Goal: Check status: Check status

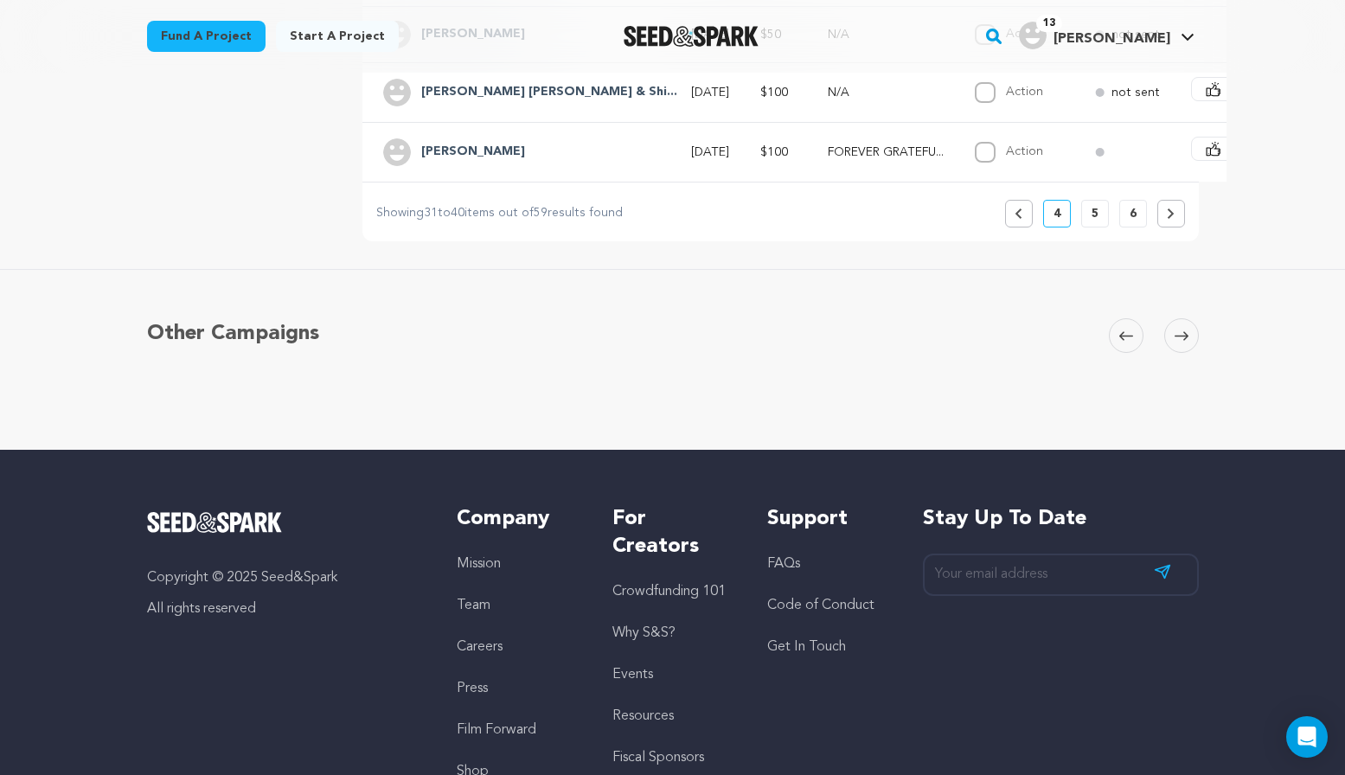
scroll to position [952, 0]
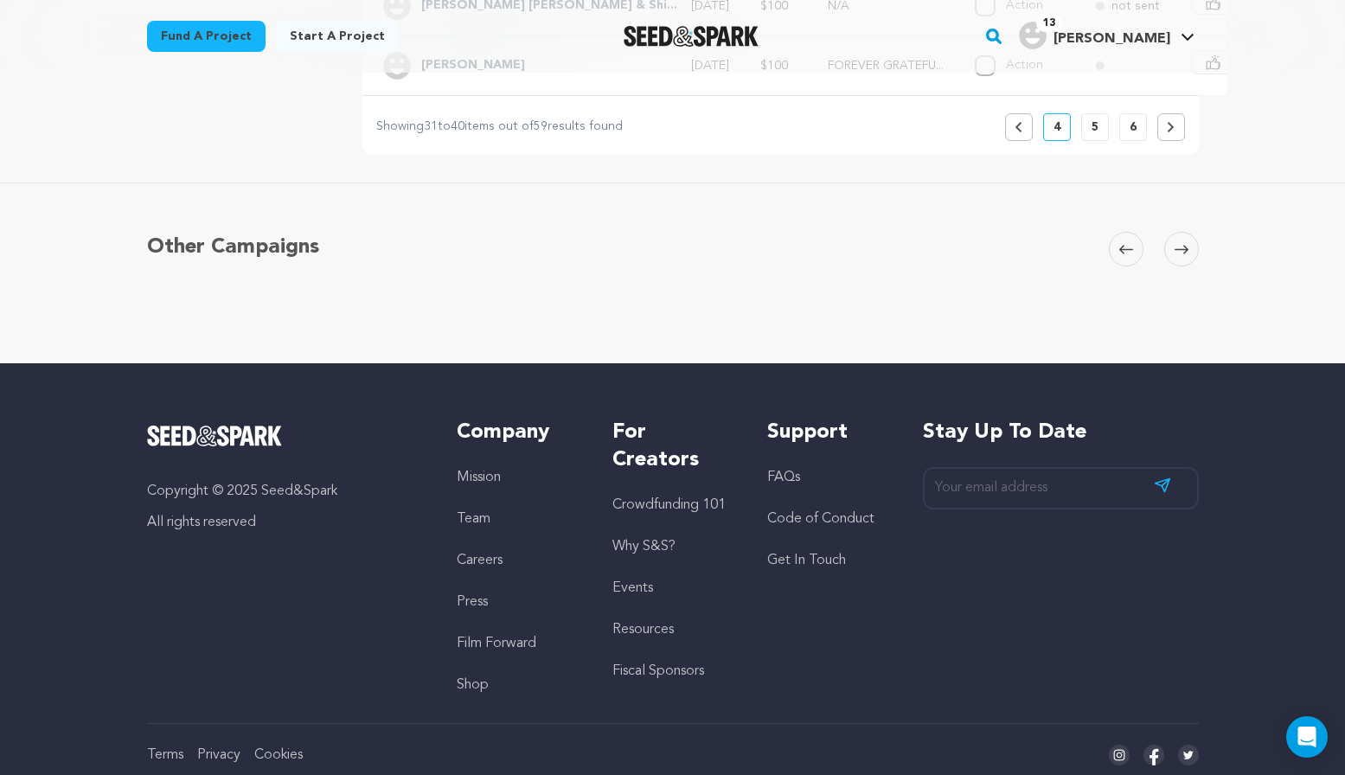
click at [818, 568] on link "Get In Touch" at bounding box center [806, 561] width 79 height 14
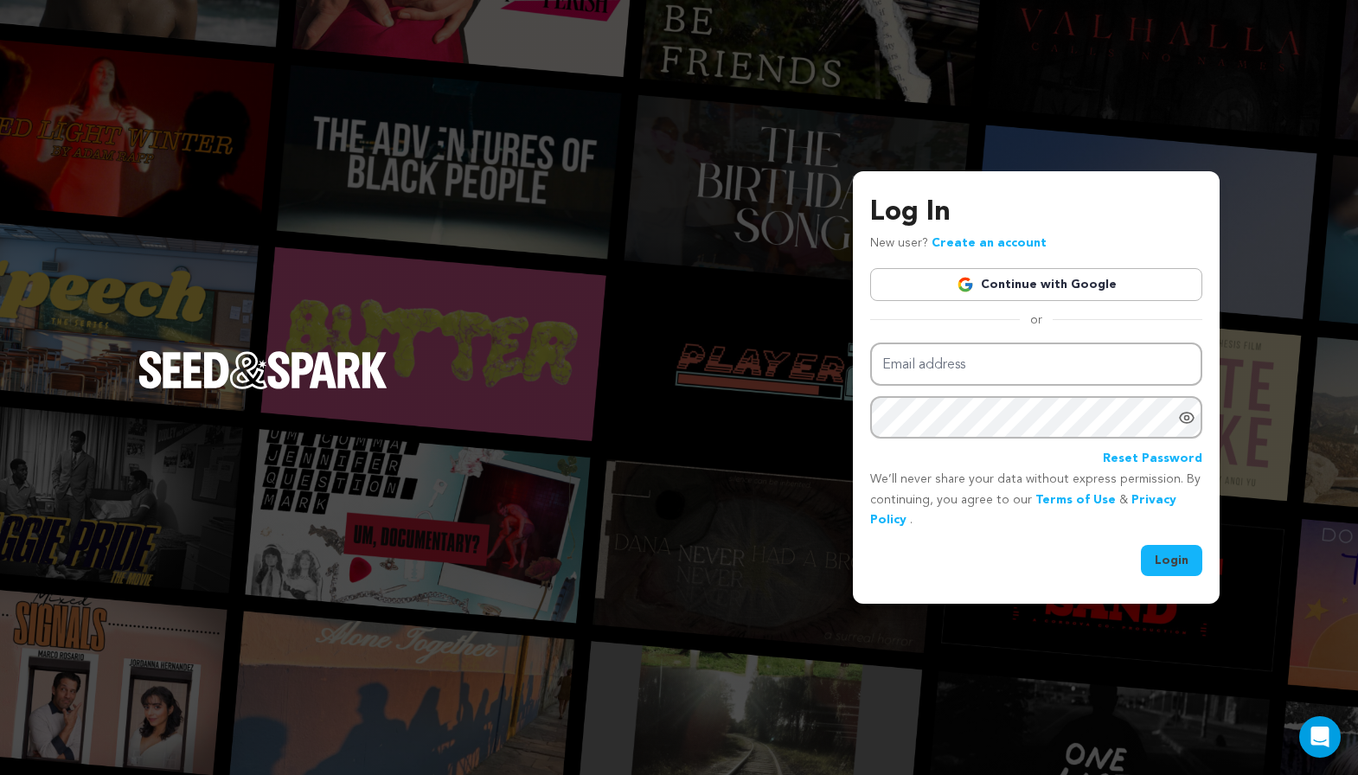
type input "sasak5@msn.com"
click at [1176, 571] on button "Login" at bounding box center [1171, 560] width 61 height 31
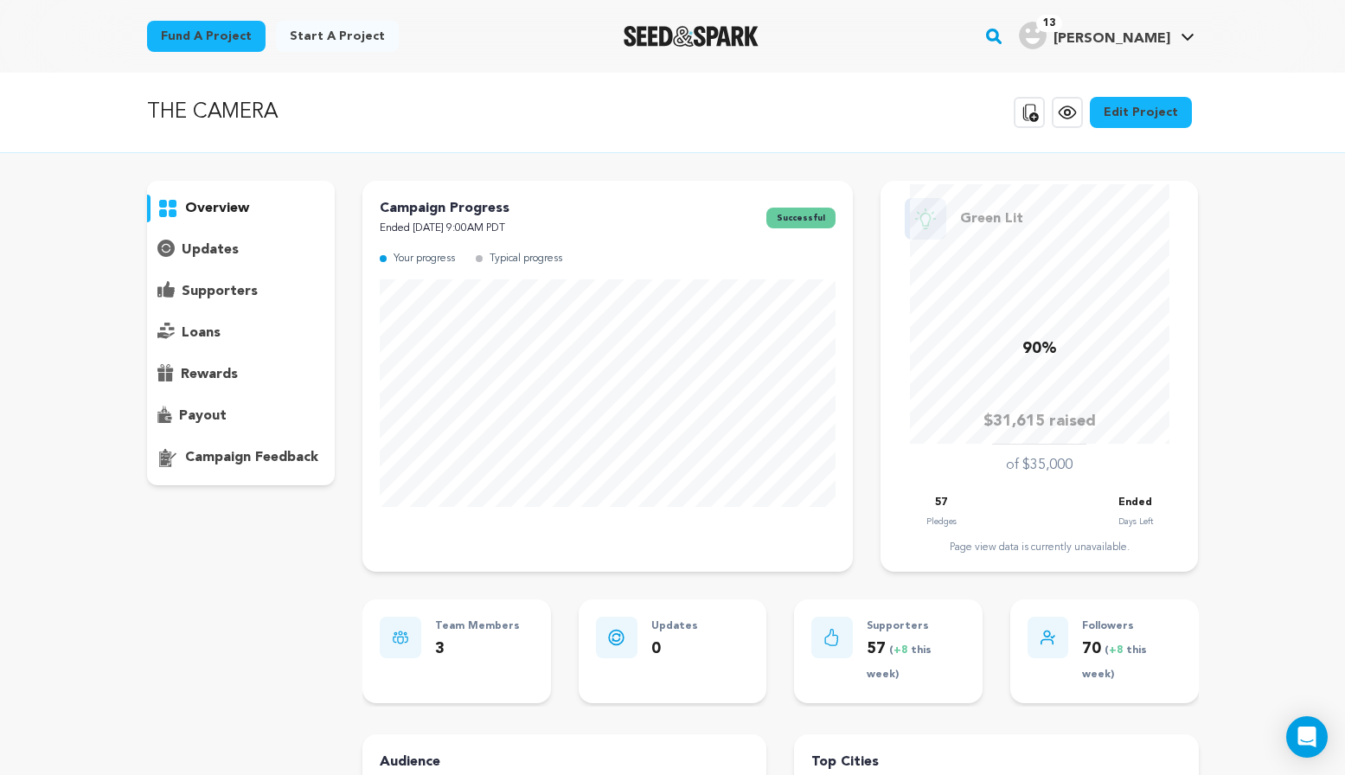
click at [228, 285] on p "supporters" at bounding box center [220, 291] width 76 height 21
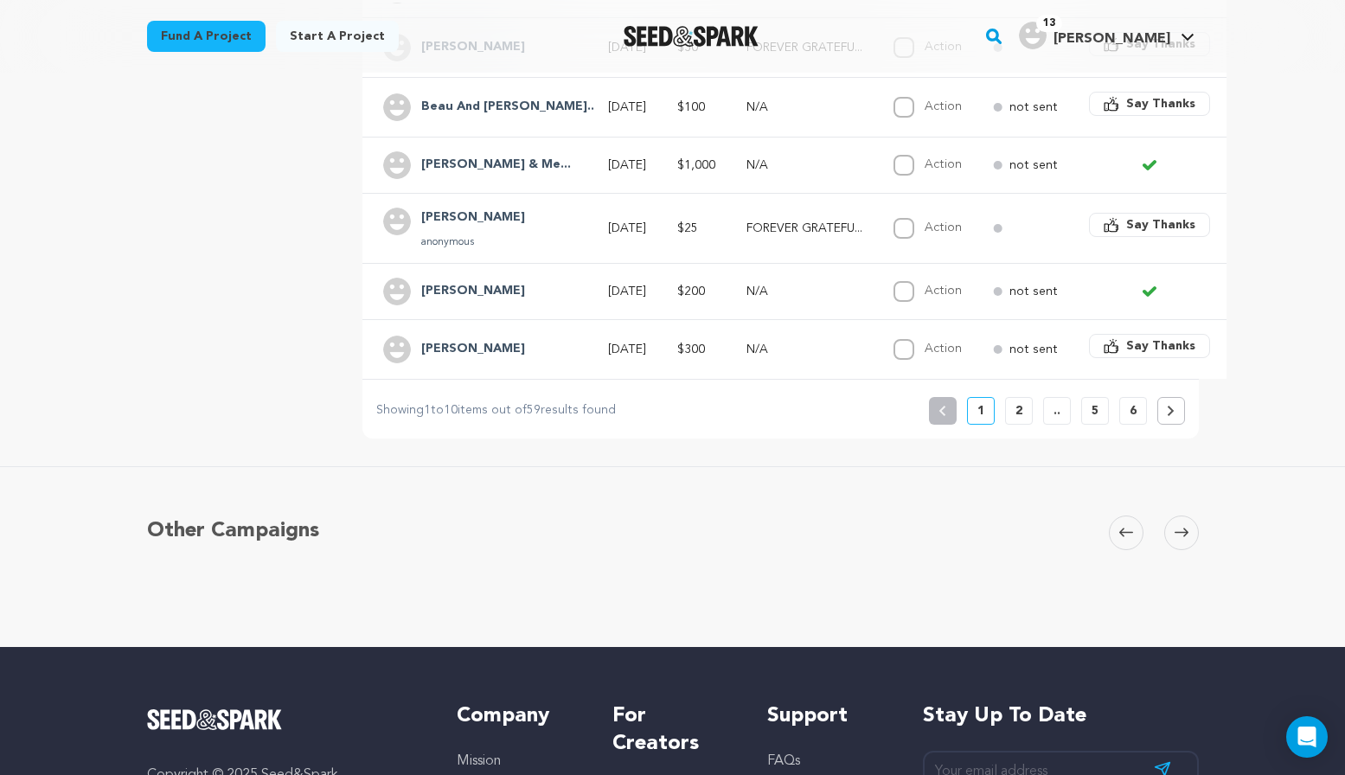
scroll to position [692, 0]
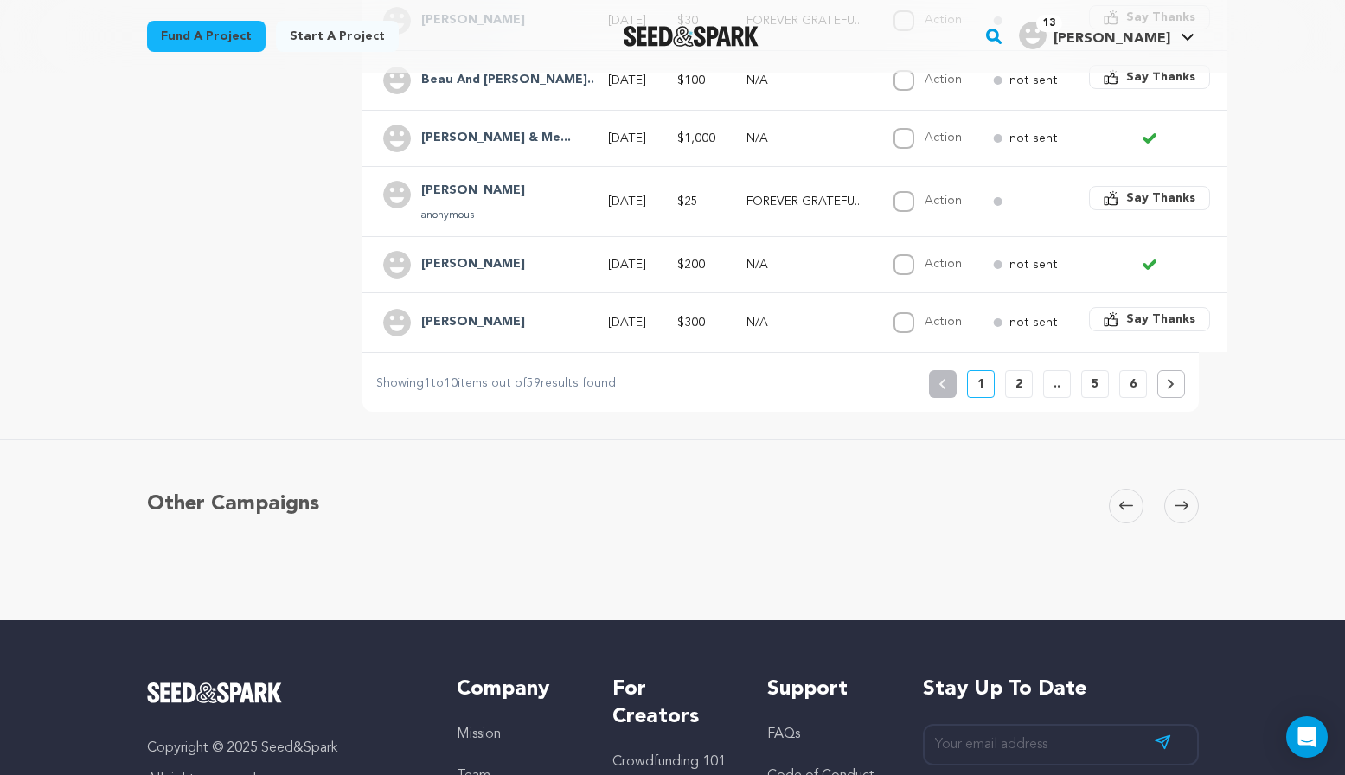
click at [1017, 393] on p "2" at bounding box center [1019, 383] width 7 height 17
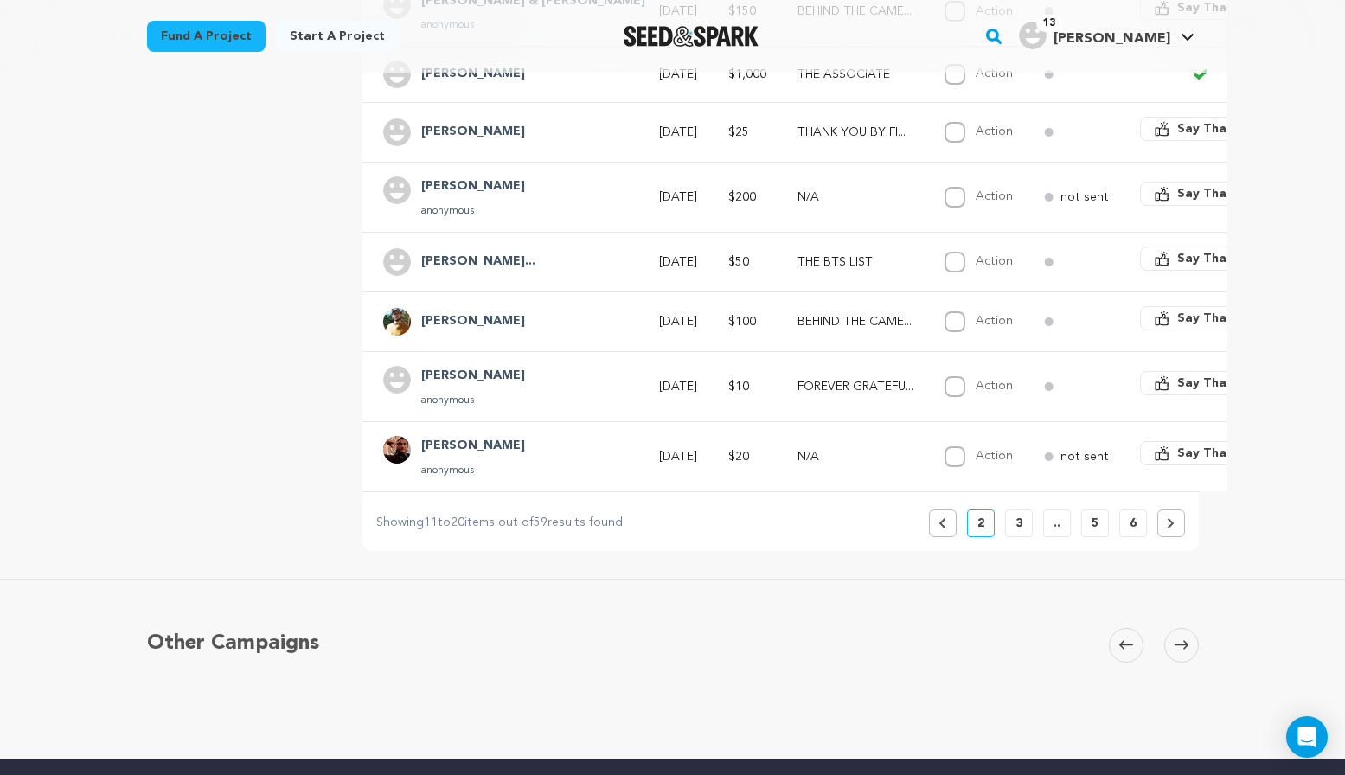
scroll to position [606, 0]
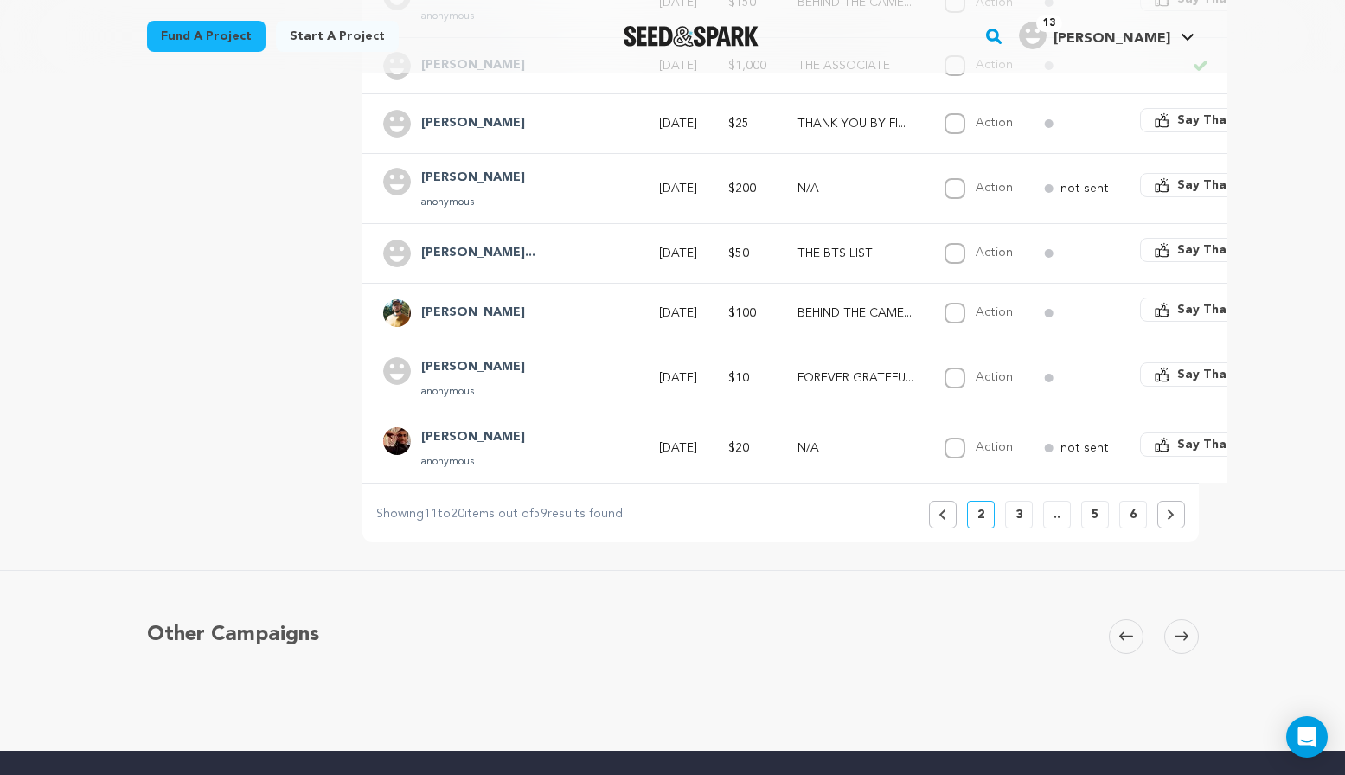
click at [1181, 526] on button at bounding box center [1172, 515] width 28 height 28
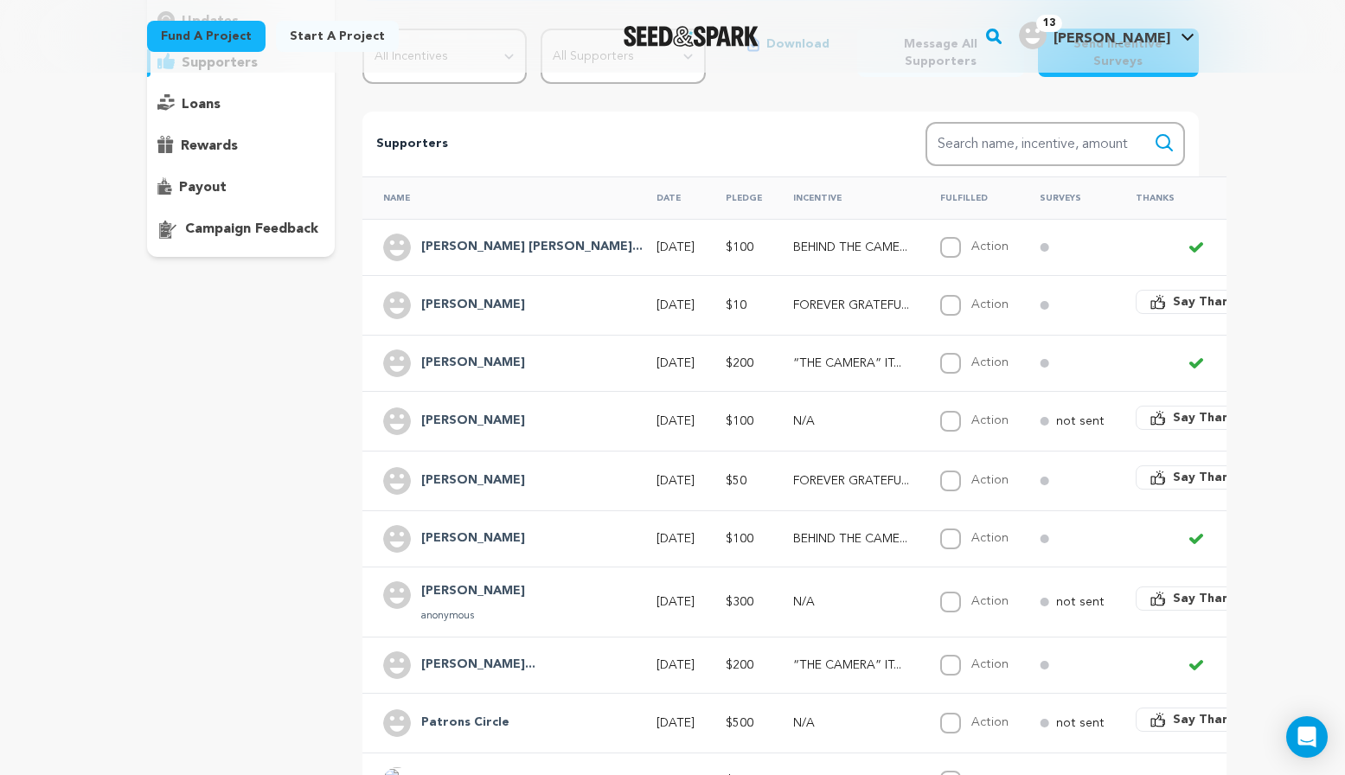
scroll to position [346, 0]
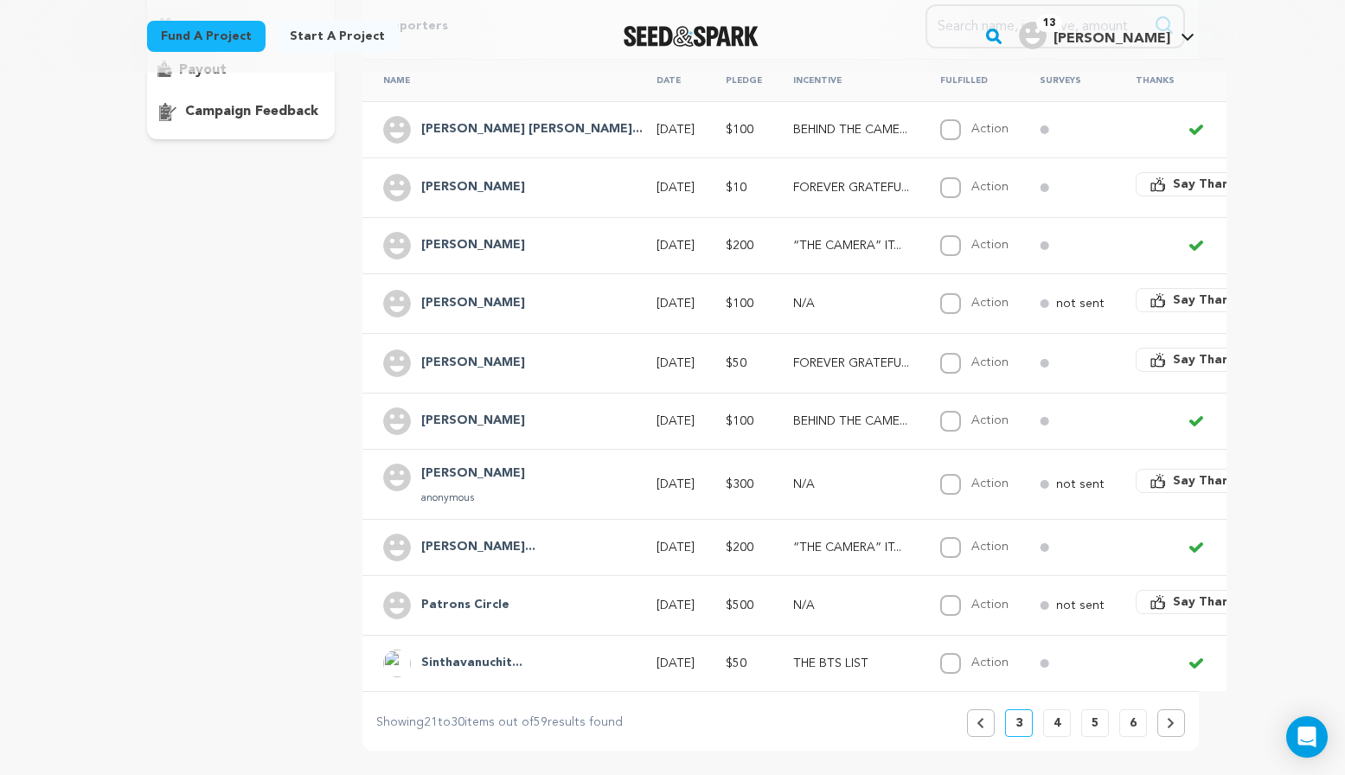
click at [1164, 735] on button at bounding box center [1172, 723] width 28 height 28
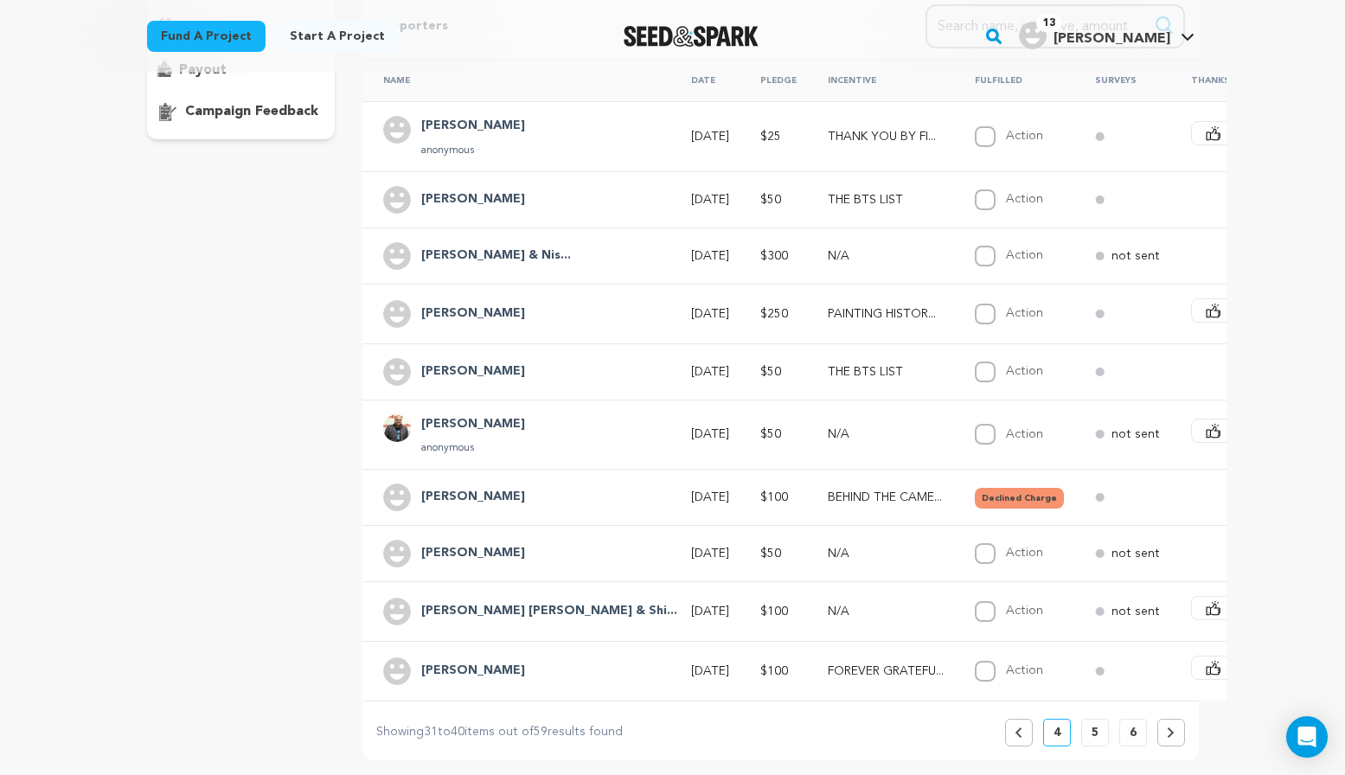
click at [1169, 738] on icon at bounding box center [1171, 733] width 8 height 10
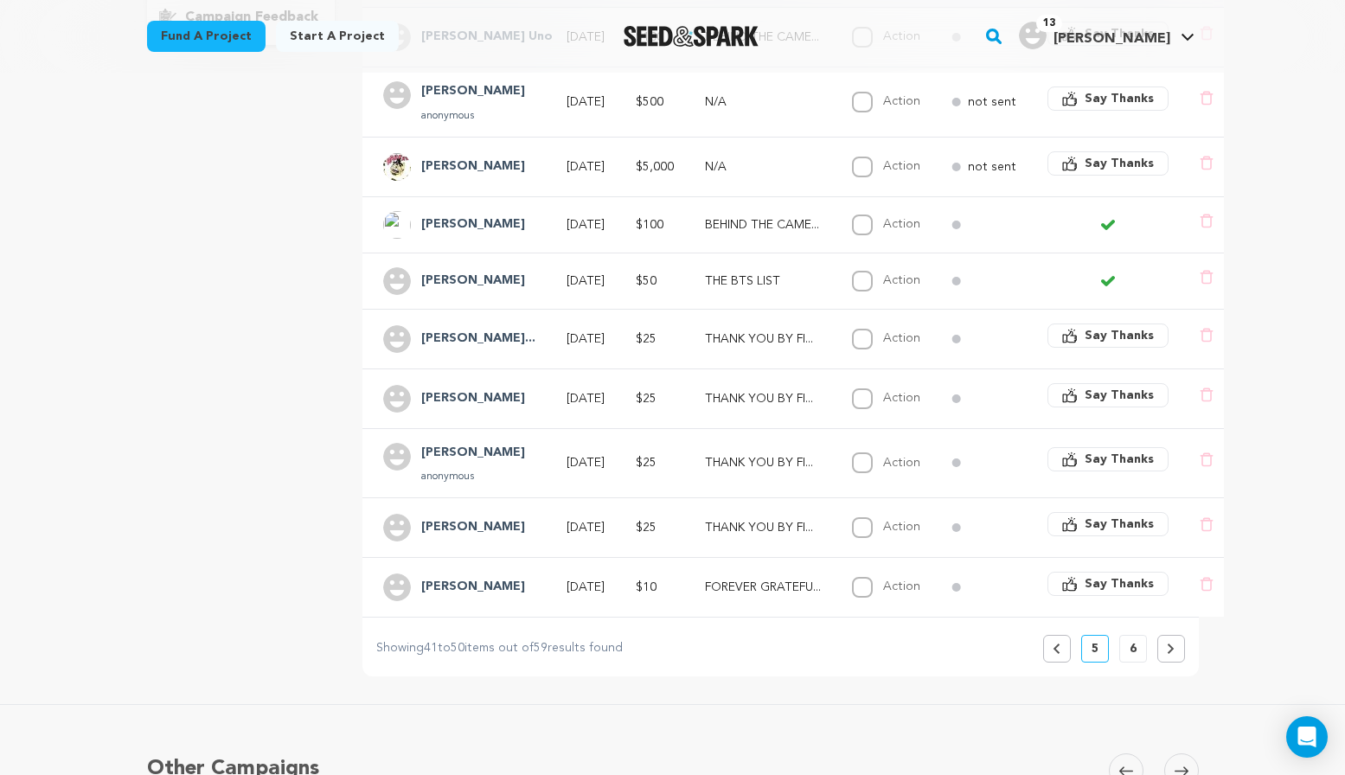
scroll to position [519, 0]
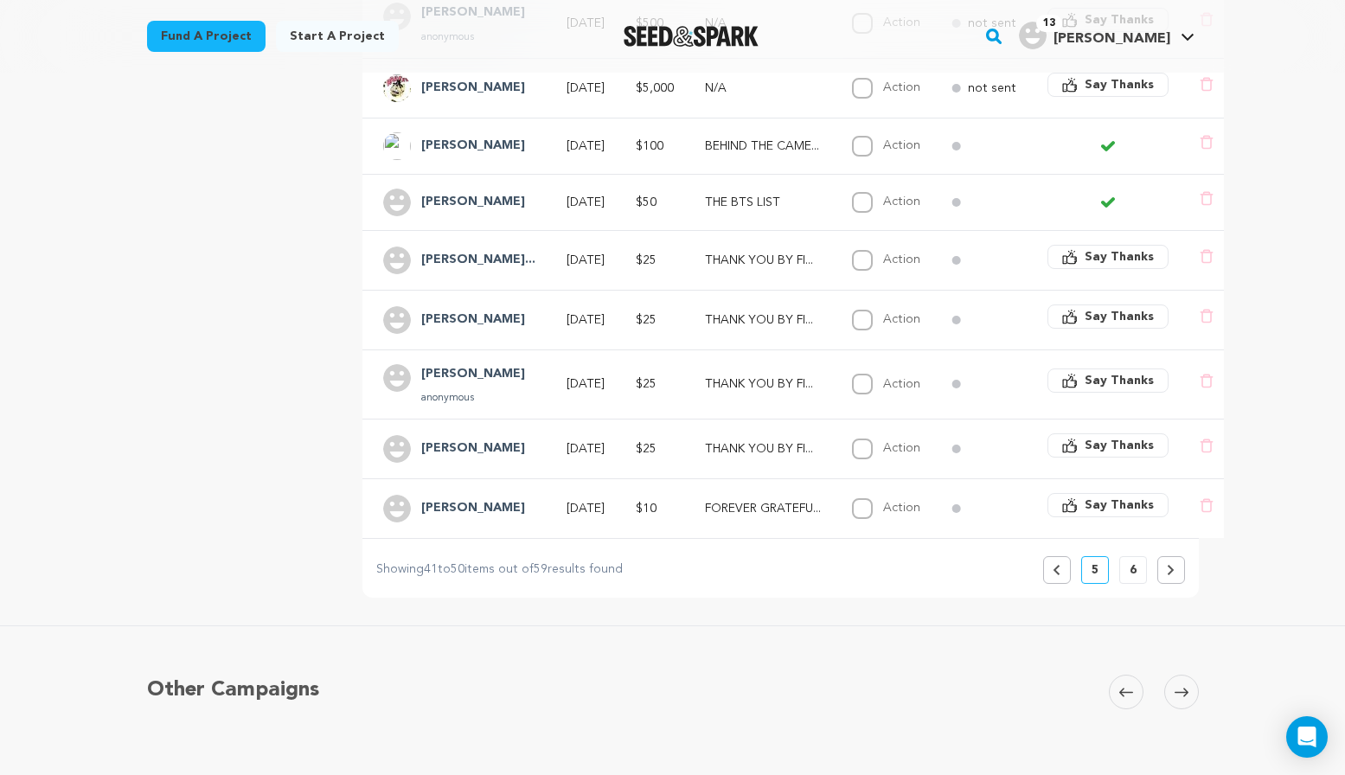
click at [1164, 580] on button at bounding box center [1172, 570] width 28 height 28
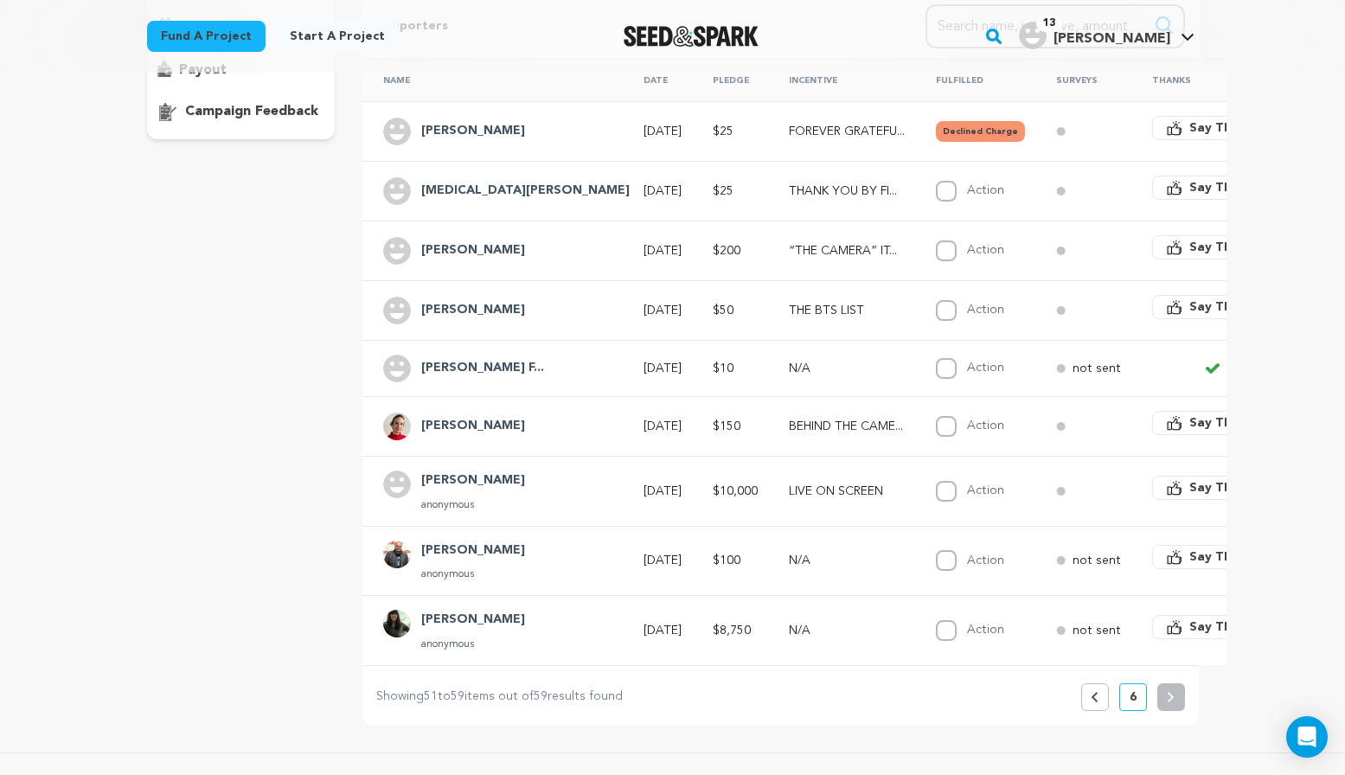
scroll to position [433, 0]
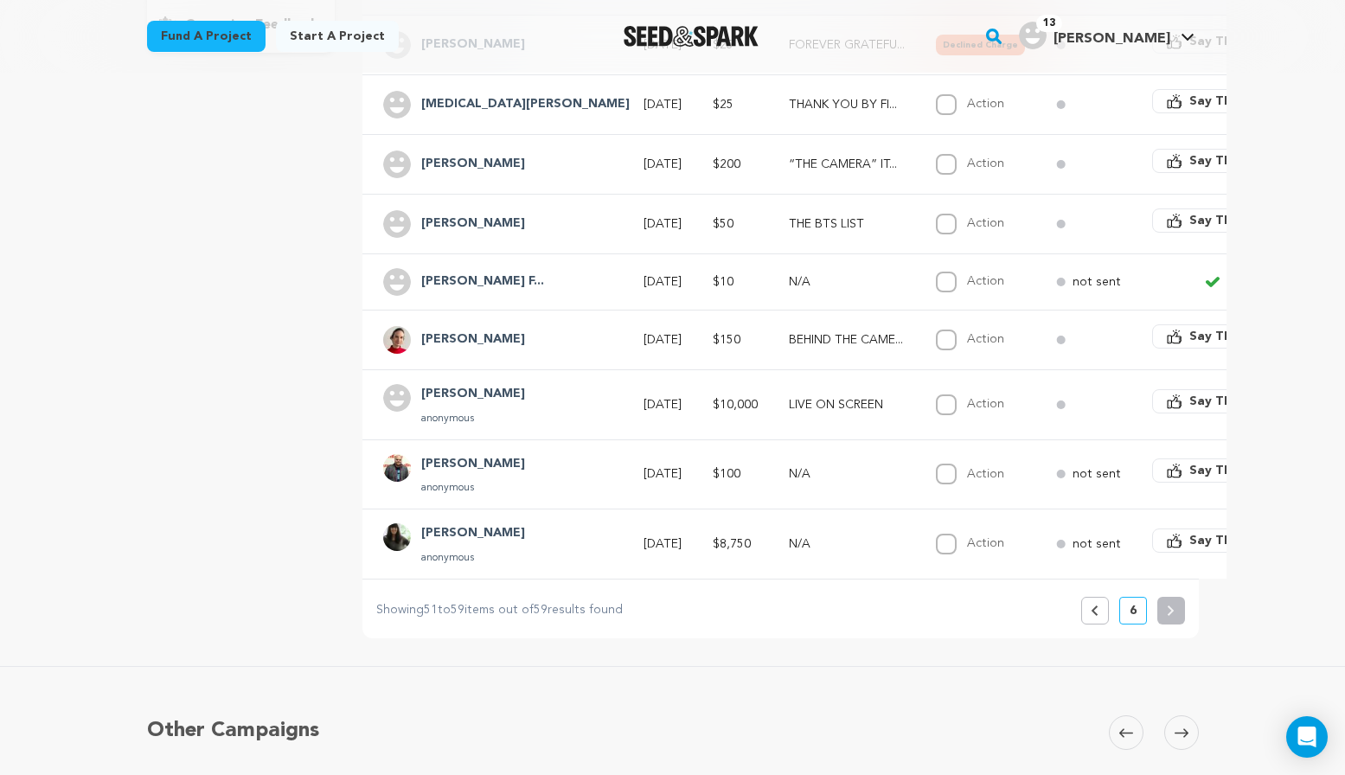
click at [1086, 625] on button "Previous" at bounding box center [1095, 611] width 28 height 28
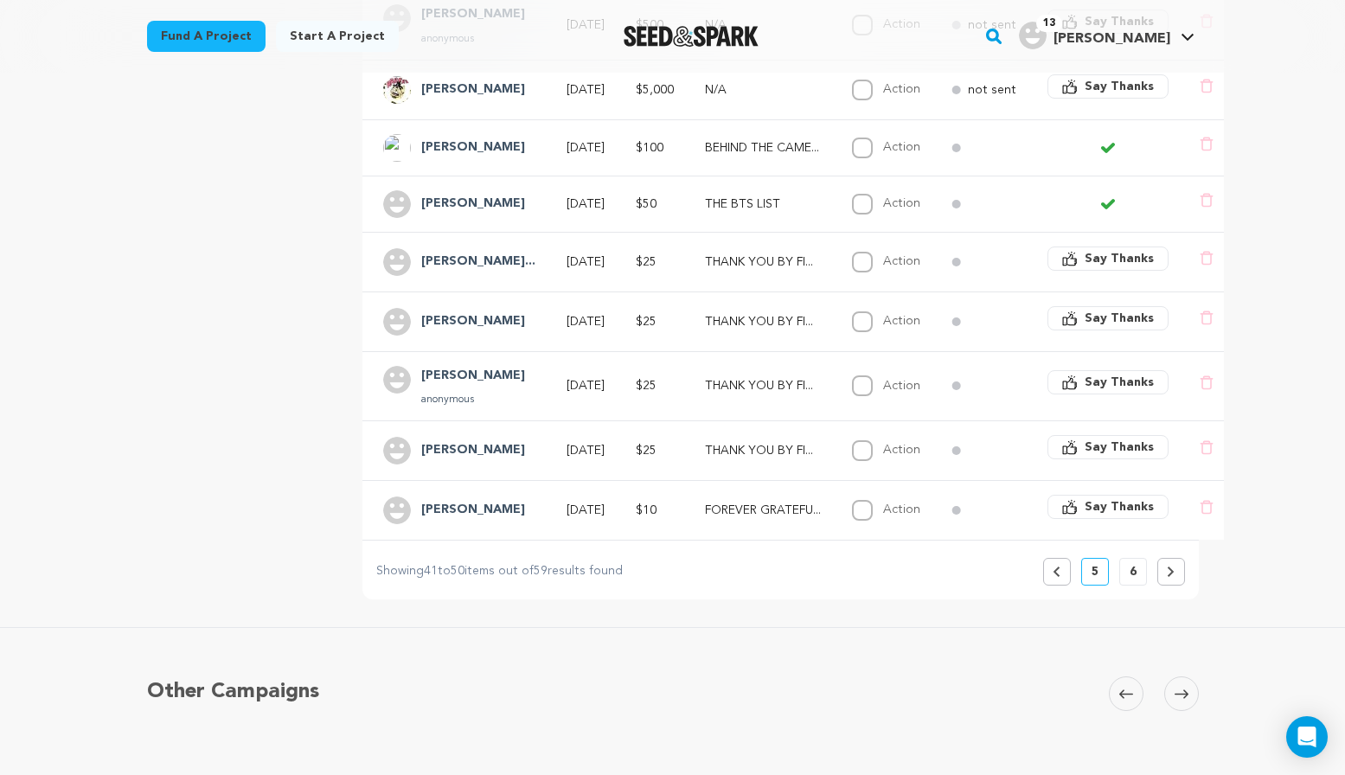
scroll to position [519, 0]
click at [1066, 584] on button "Previous" at bounding box center [1057, 570] width 28 height 28
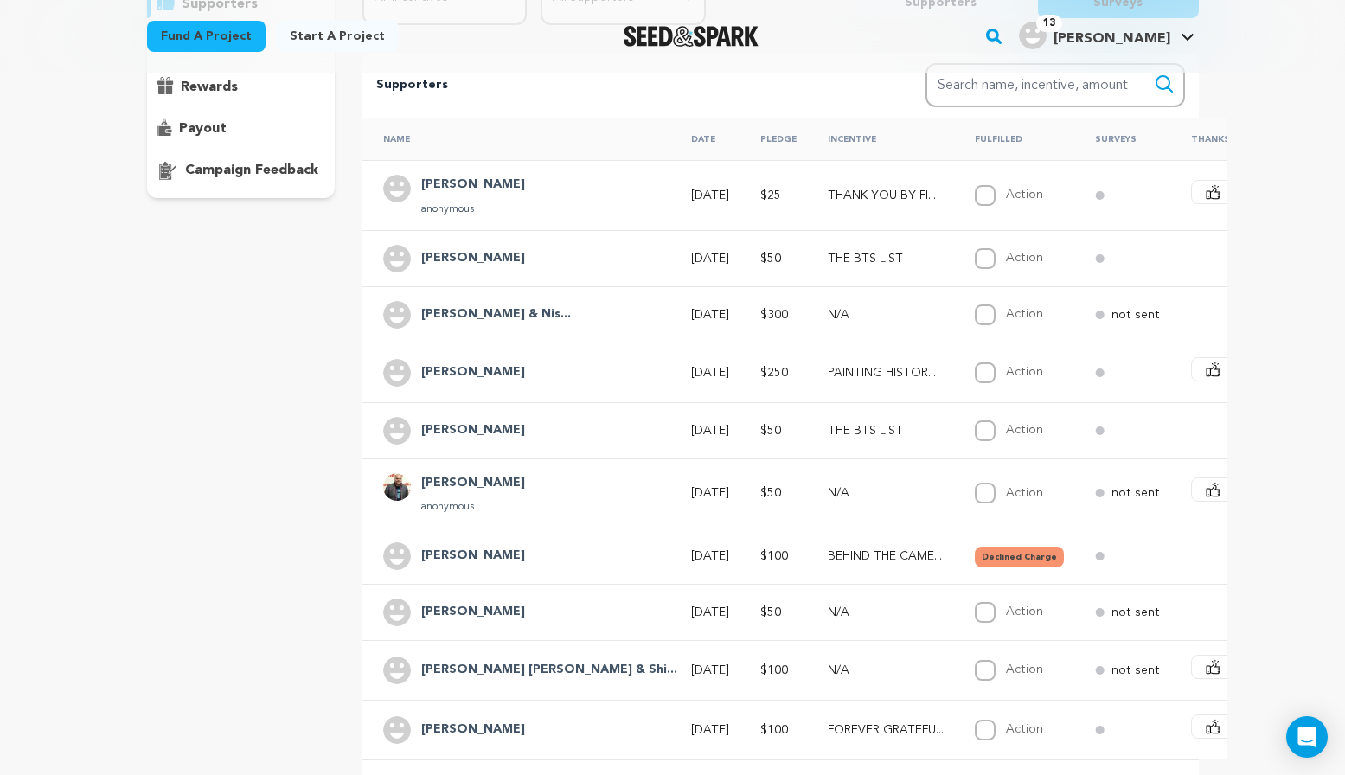
scroll to position [346, 0]
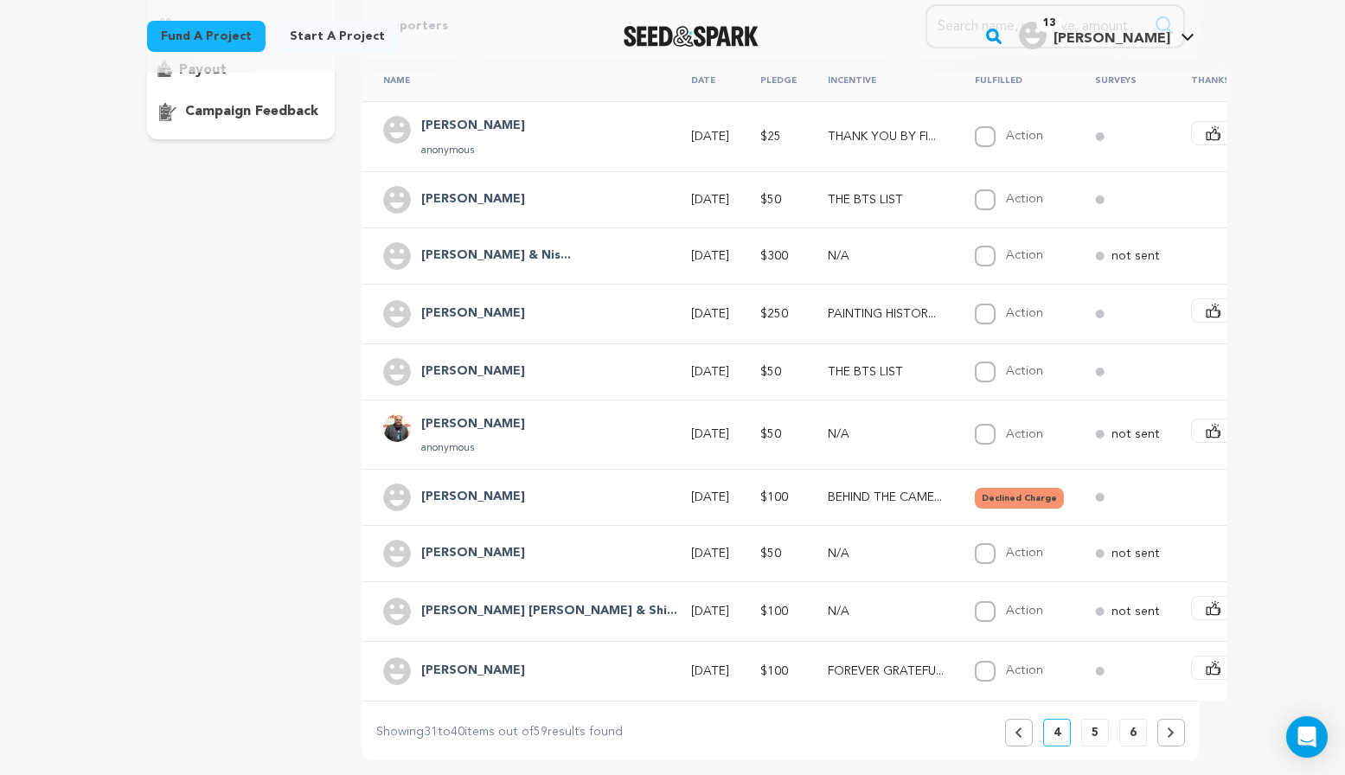
click at [1022, 738] on icon at bounding box center [1019, 733] width 8 height 10
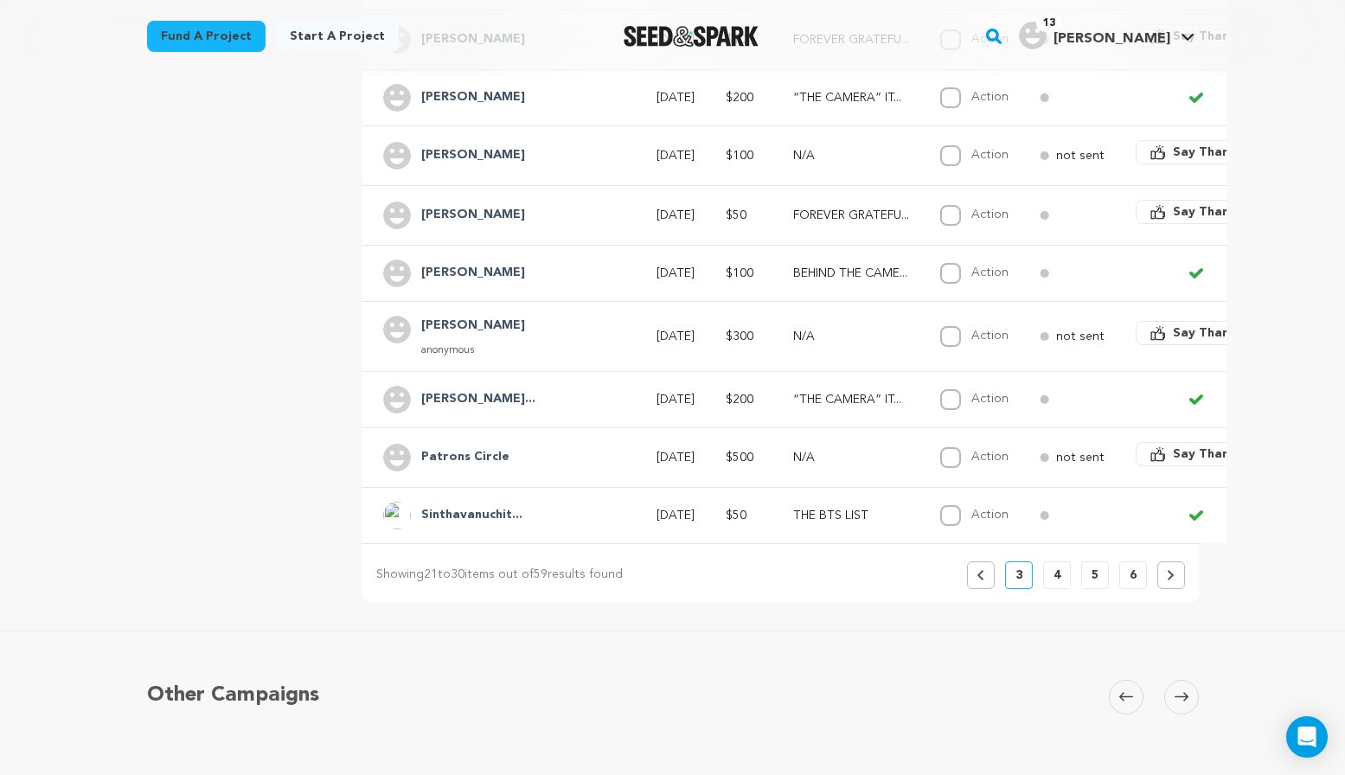
scroll to position [433, 0]
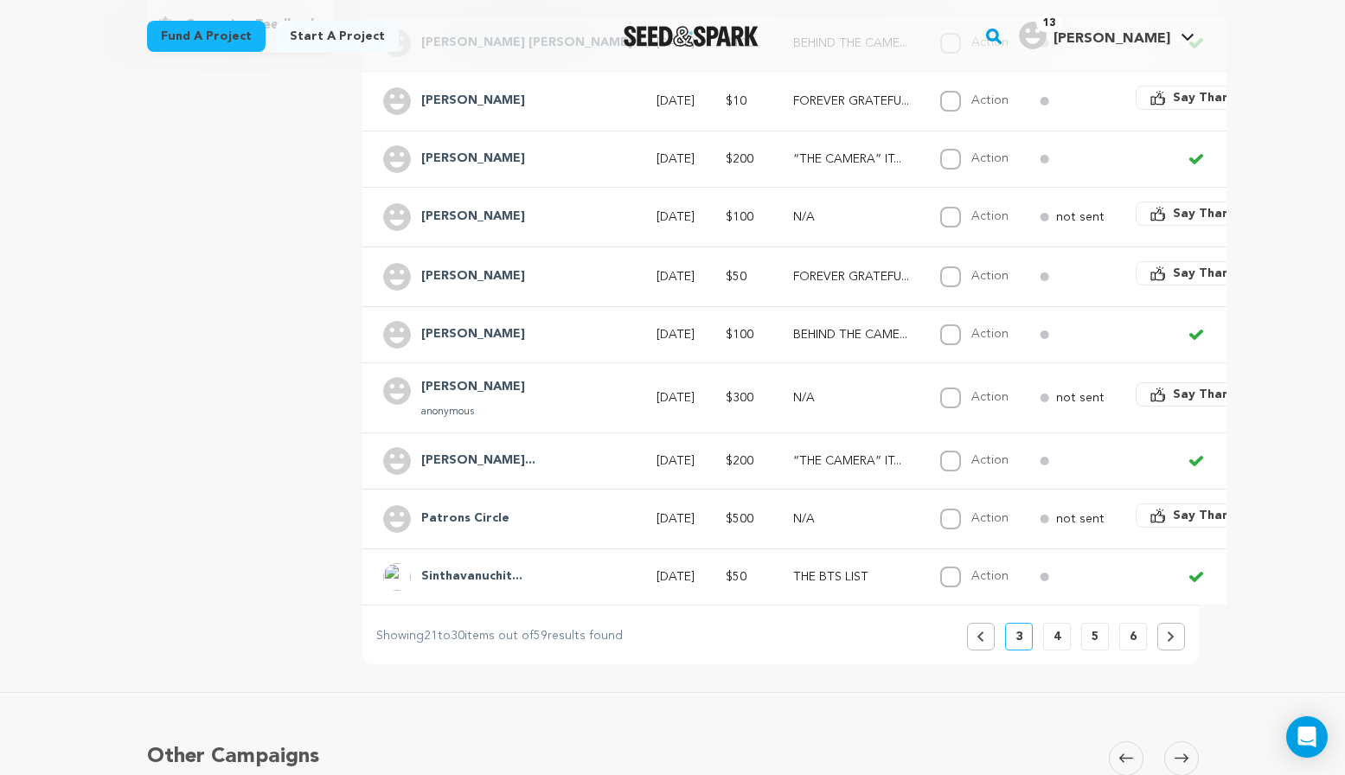
click at [1060, 645] on p "4" at bounding box center [1057, 636] width 7 height 17
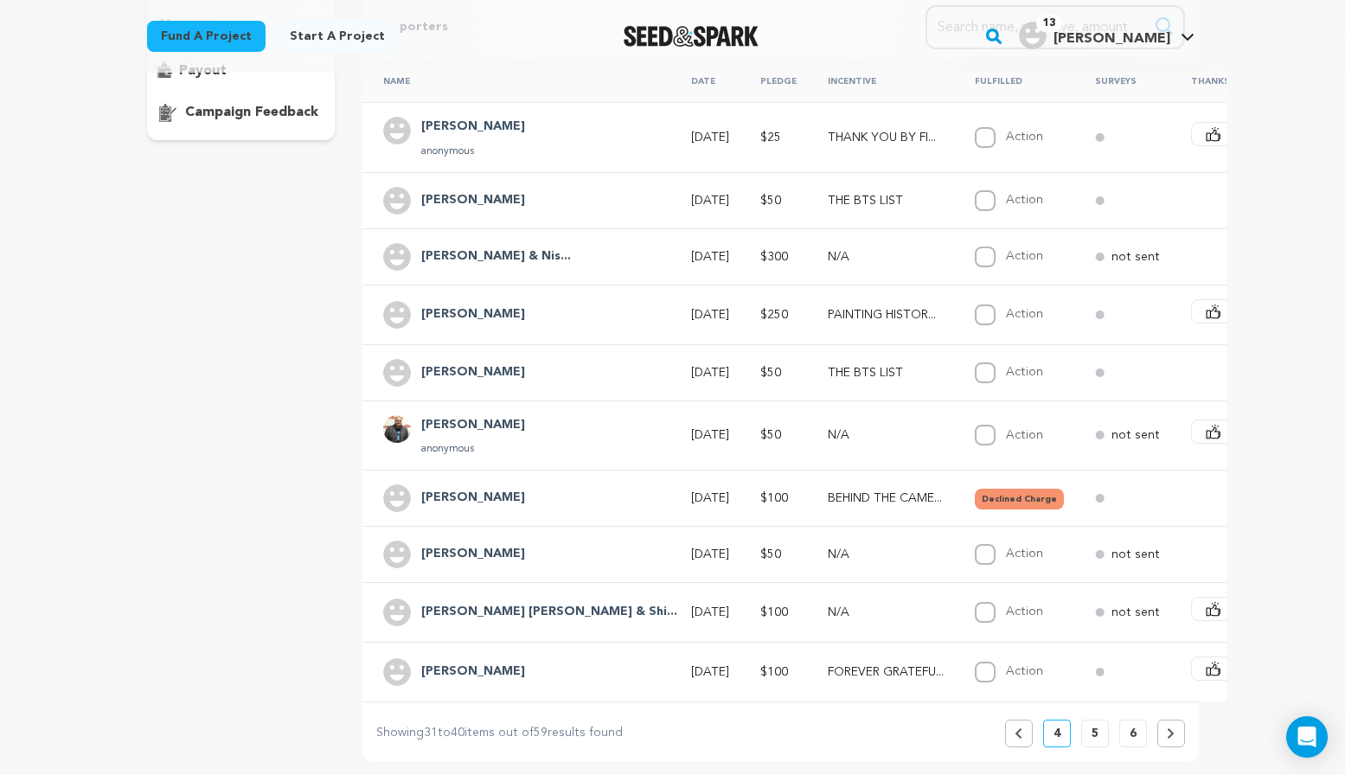
scroll to position [346, 0]
